Goal: Task Accomplishment & Management: Use online tool/utility

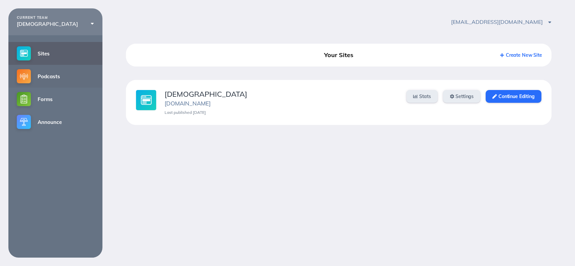
click at [55, 76] on link "Podcasts" at bounding box center [55, 76] width 94 height 23
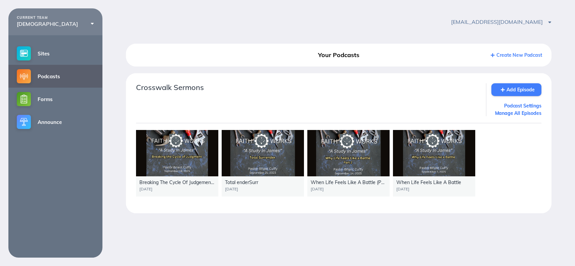
click at [503, 90] on icon at bounding box center [503, 90] width 4 height 4
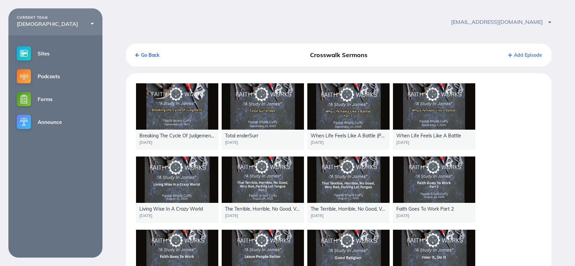
scroll to position [136, 0]
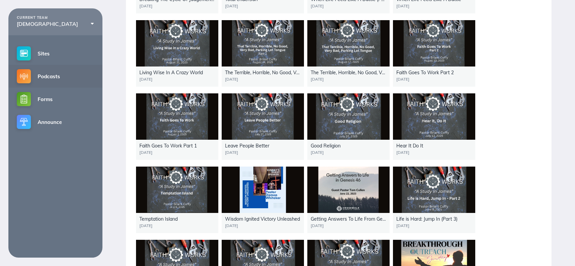
click at [54, 78] on link "Podcasts" at bounding box center [55, 76] width 94 height 23
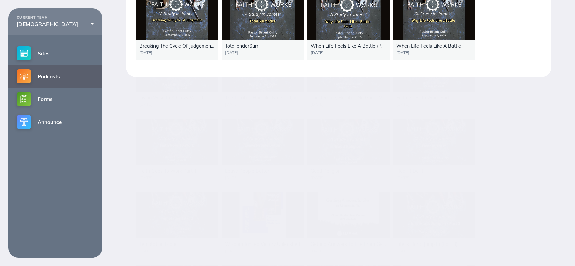
scroll to position [8, 0]
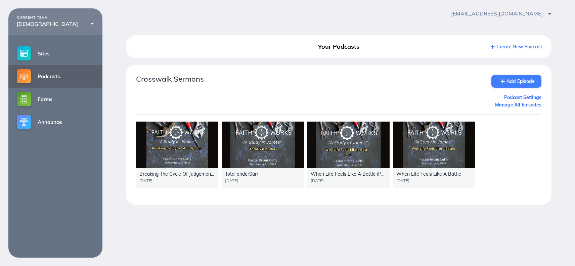
click at [503, 83] on icon at bounding box center [503, 81] width 4 height 4
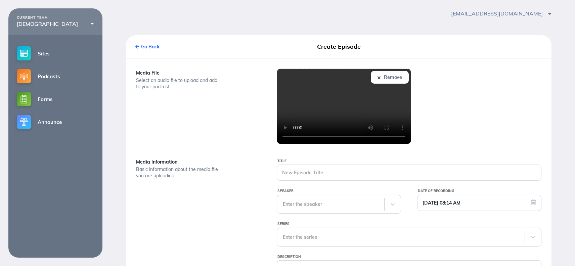
click at [486, 129] on div "Remove" at bounding box center [410, 107] width 282 height 76
click at [318, 174] on input "Title" at bounding box center [409, 172] width 264 height 15
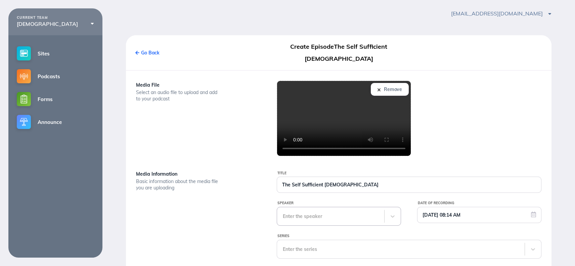
type input "The Self Sufficient Christian"
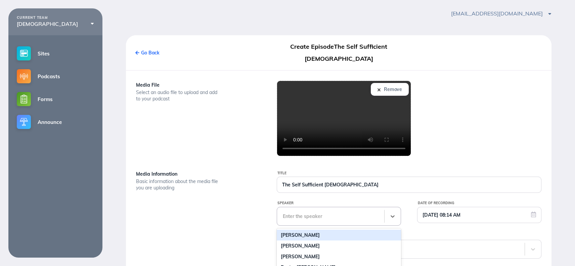
click at [334, 211] on div "Enter the speaker" at bounding box center [330, 216] width 107 height 18
click at [321, 230] on div "Briant Cuffy" at bounding box center [339, 235] width 124 height 11
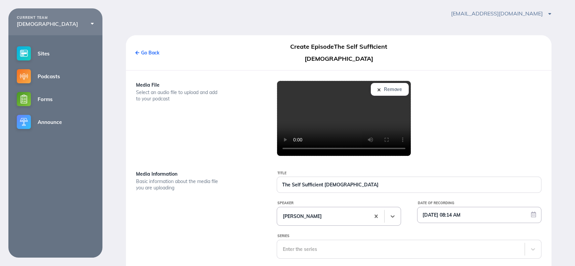
click at [435, 207] on input "10/07/2025 08:14 AM" at bounding box center [480, 214] width 124 height 15
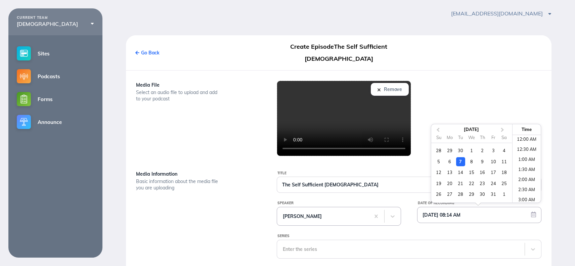
scroll to position [133, 0]
click at [437, 157] on div "5" at bounding box center [439, 161] width 9 height 9
type input "10/05/2025 08:14 AM"
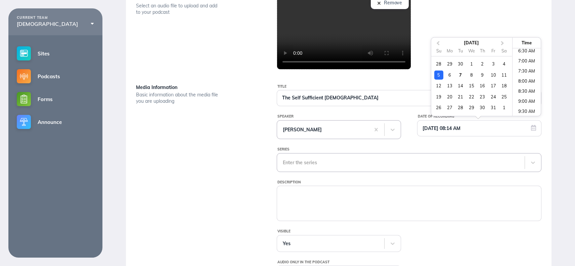
click at [307, 172] on div "Enter the series" at bounding box center [409, 162] width 265 height 19
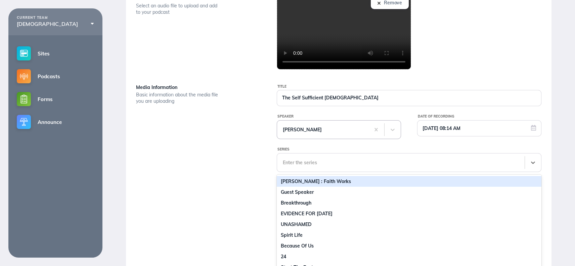
click at [310, 176] on div "JAMES : Faith Works" at bounding box center [409, 181] width 265 height 11
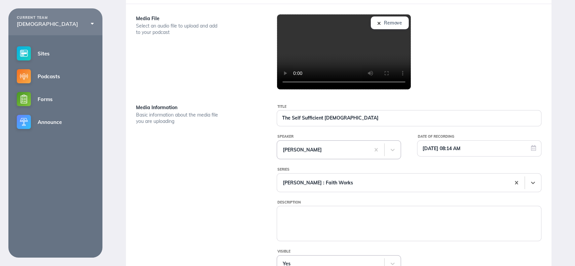
scroll to position [75, 0]
click at [302, 111] on input "The Self Sufficient Christian" at bounding box center [409, 118] width 264 height 15
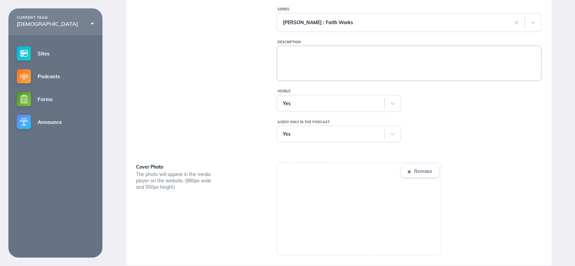
scroll to position [255, 0]
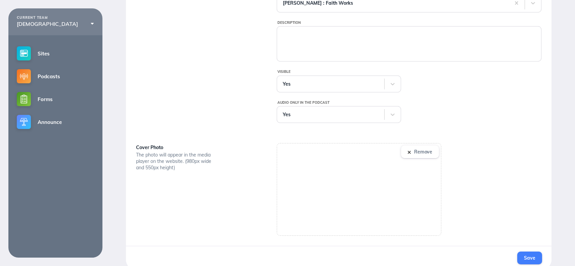
type input "The Self-Sufficient Christian"
click at [531, 255] on span "Save" at bounding box center [529, 258] width 11 height 6
